Goal: Information Seeking & Learning: Learn about a topic

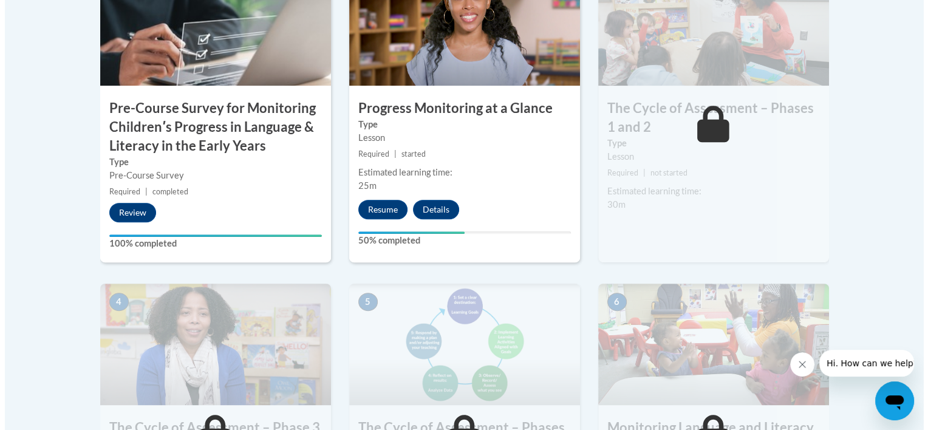
scroll to position [496, 0]
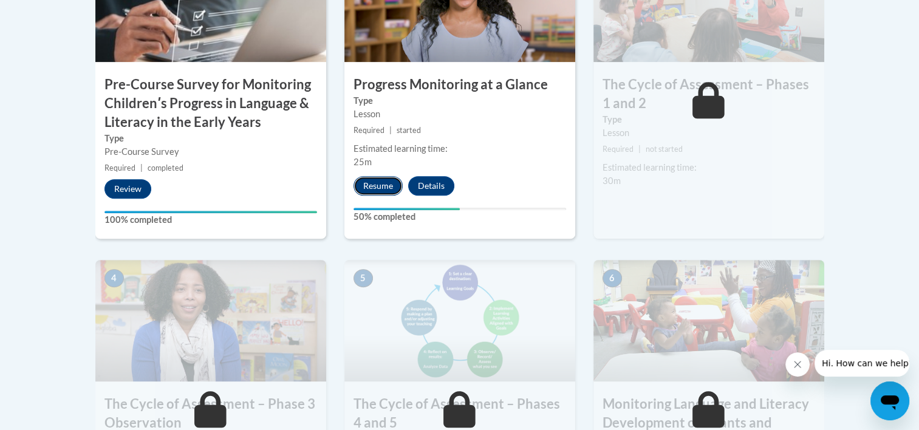
click at [401, 183] on button "Resume" at bounding box center [378, 185] width 49 height 19
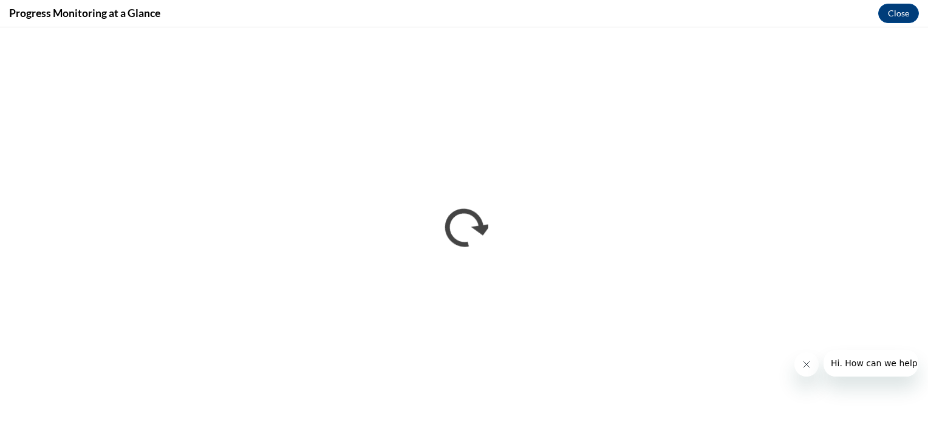
scroll to position [0, 0]
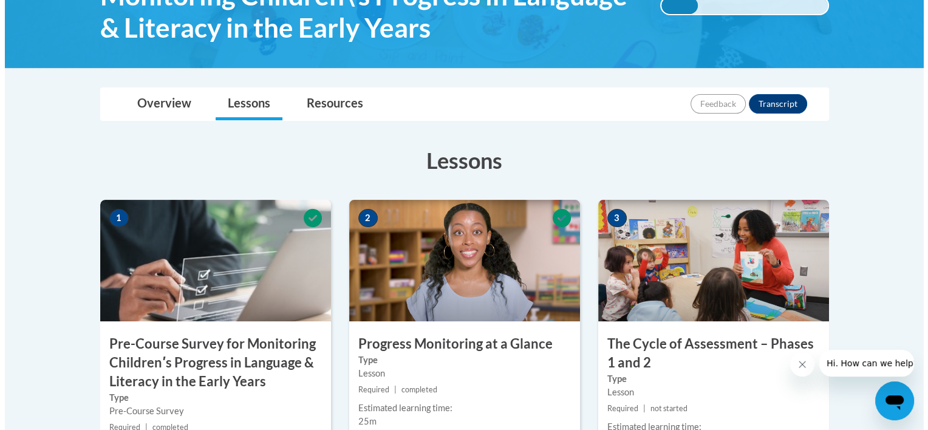
scroll to position [488, 0]
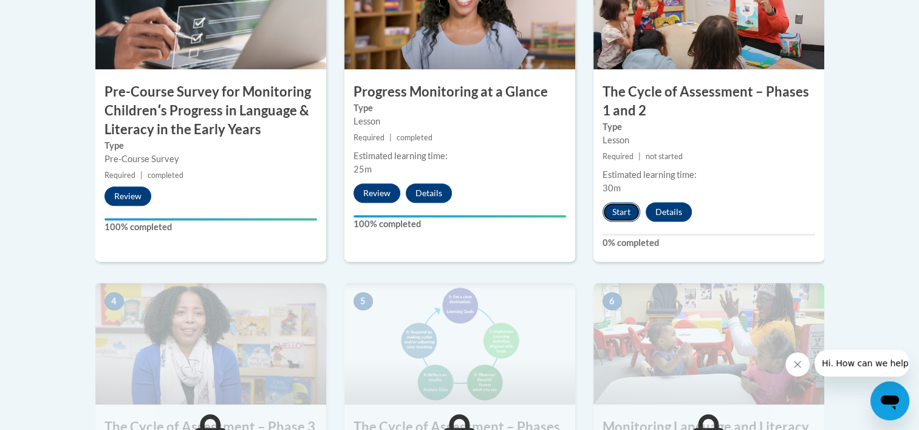
click at [615, 215] on button "Start" at bounding box center [622, 211] width 38 height 19
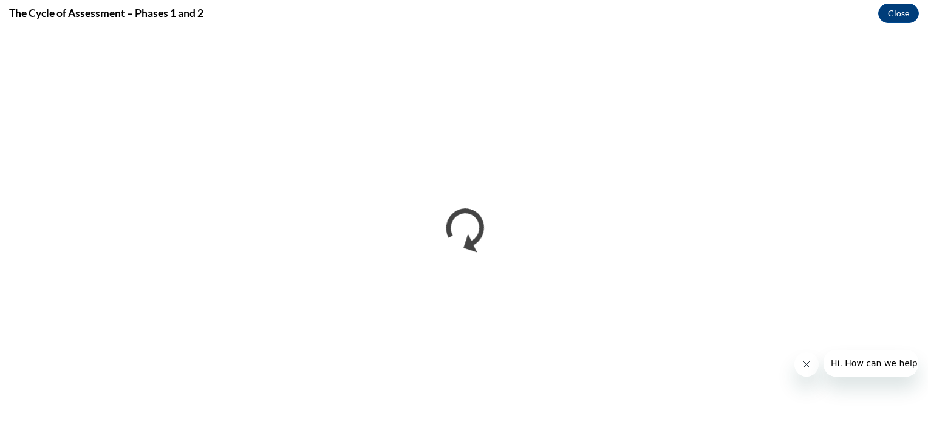
scroll to position [0, 0]
